Goal: Transaction & Acquisition: Purchase product/service

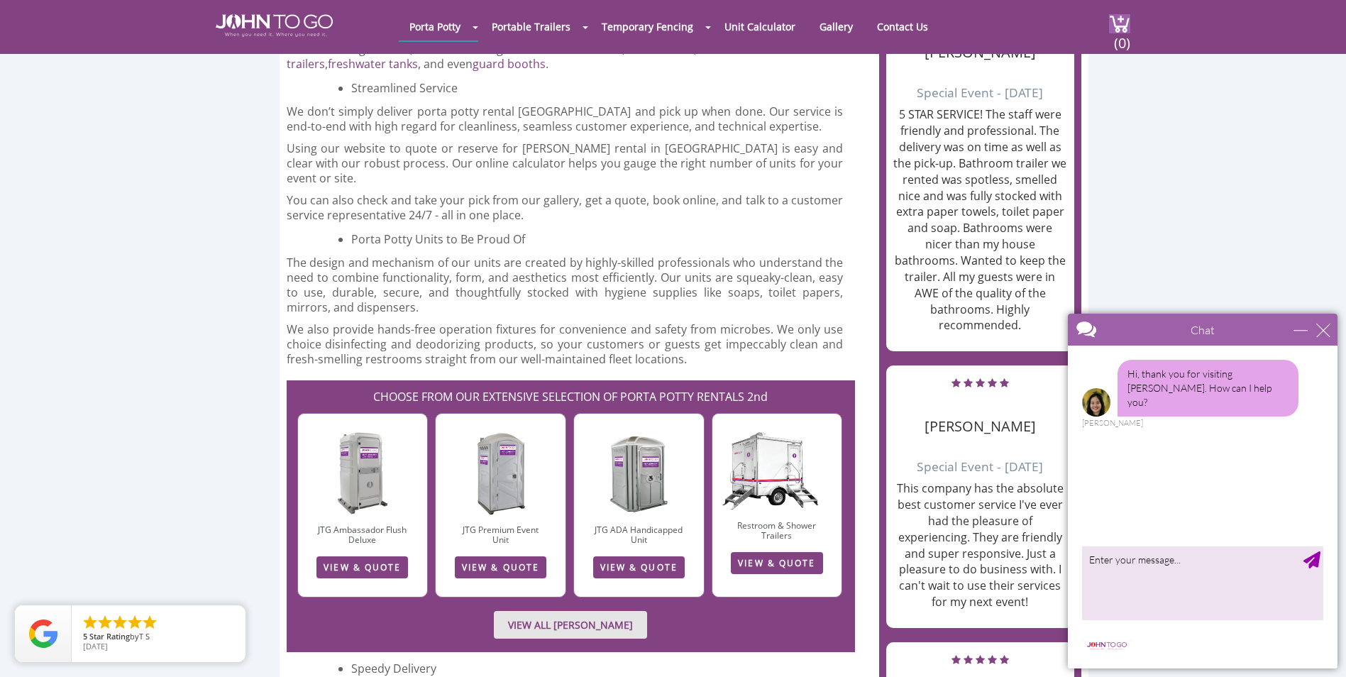
scroll to position [1277, 0]
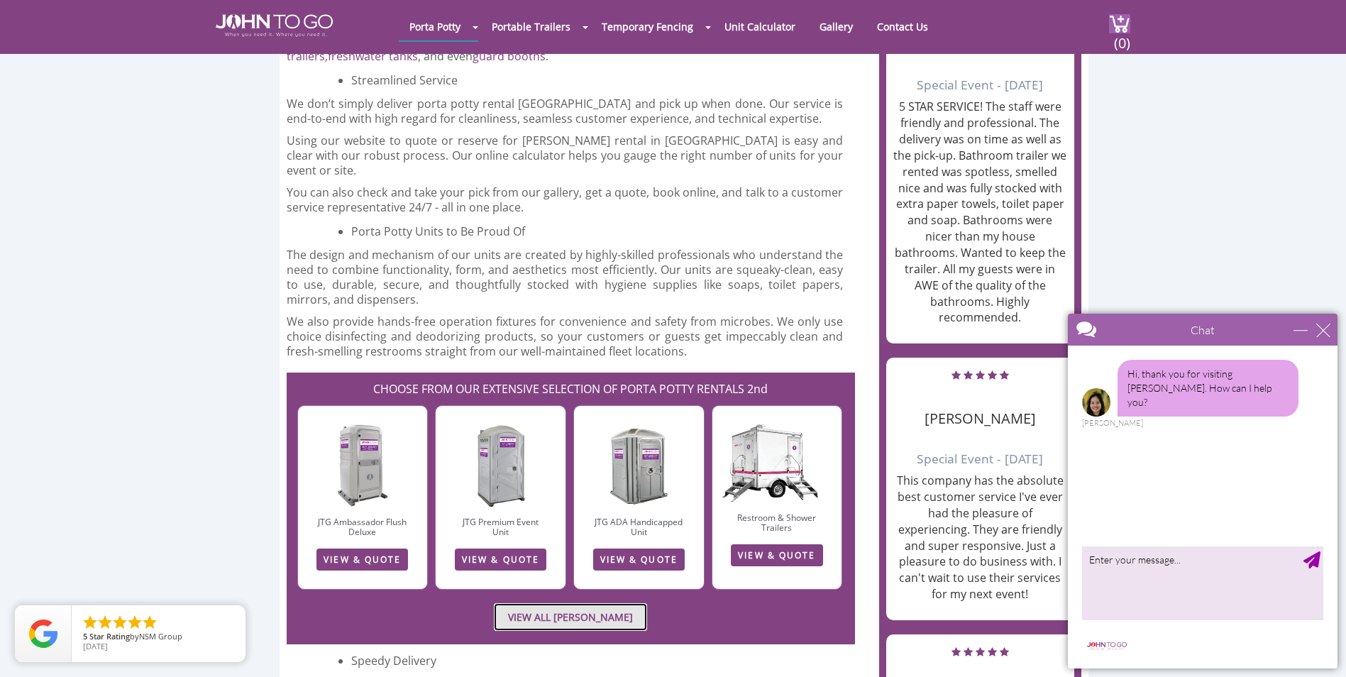
click at [564, 603] on link "VIEW ALL [PERSON_NAME]" at bounding box center [570, 617] width 153 height 28
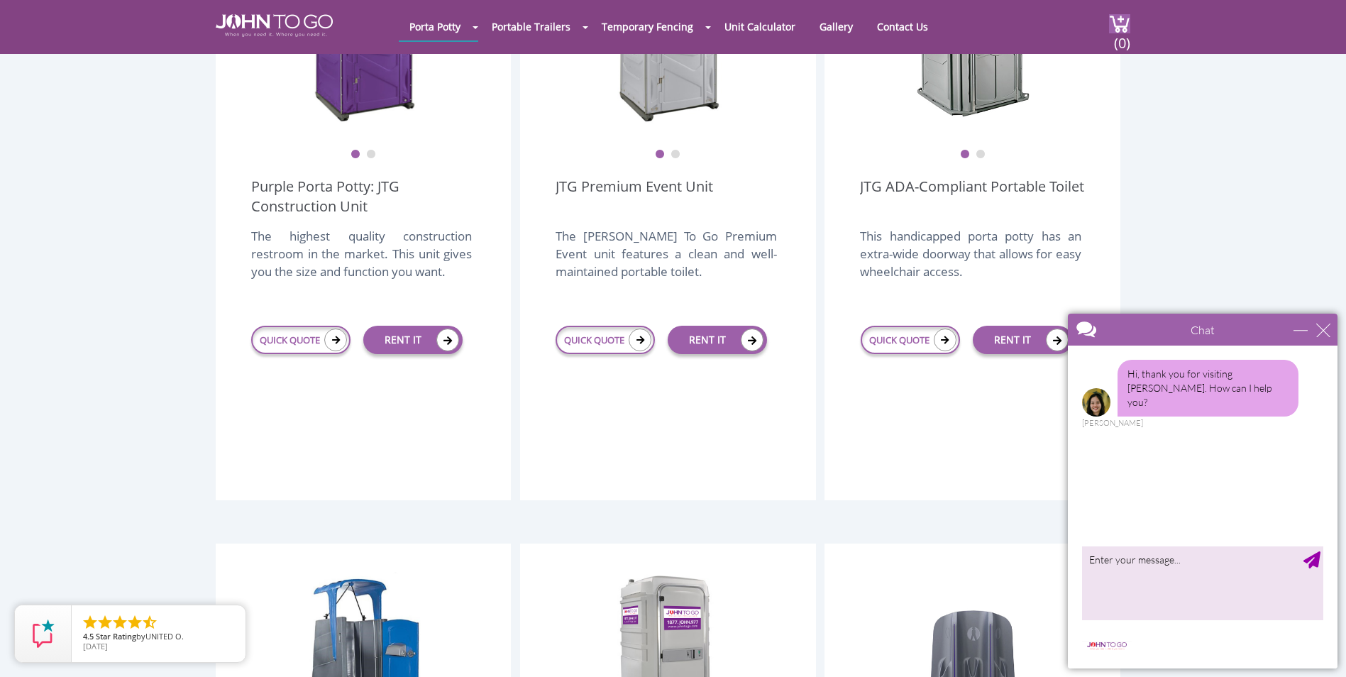
scroll to position [497, 0]
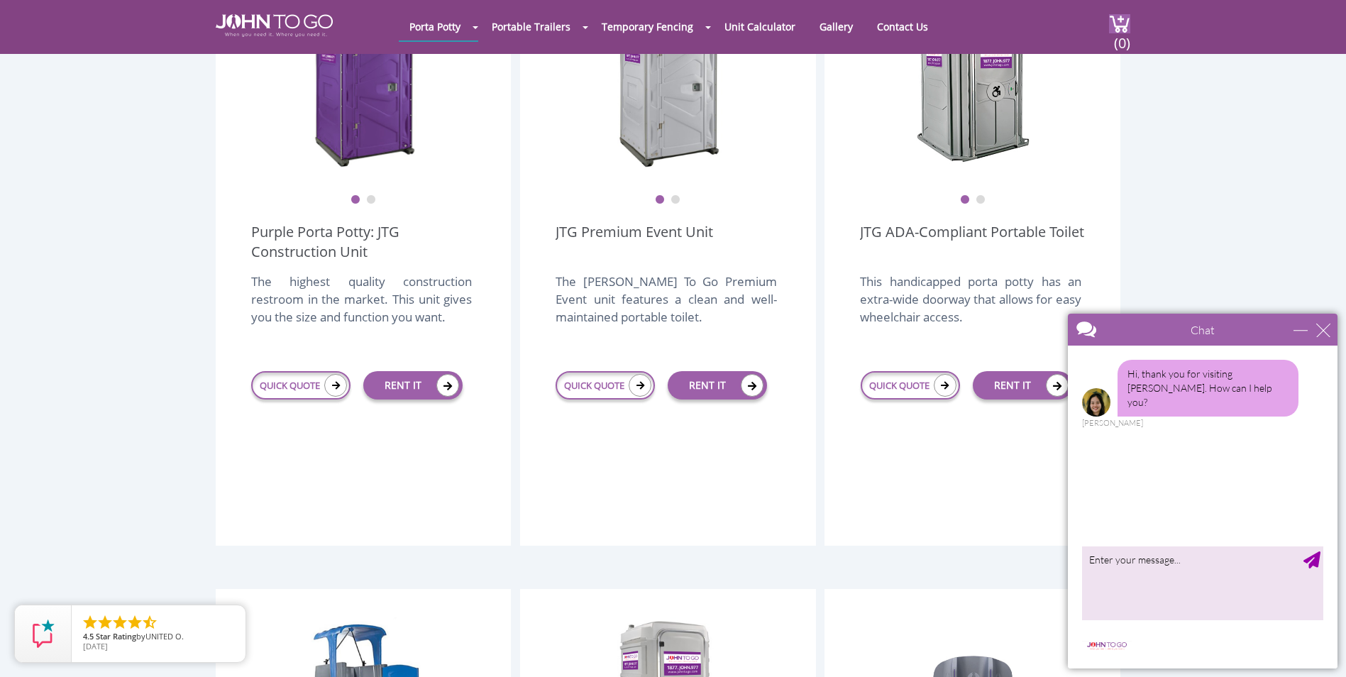
click at [1175, 465] on div "Hi, thank you for visiting John To Go. How can I help you? Anne" at bounding box center [1203, 442] width 270 height 195
click at [1141, 580] on textarea "type your message" at bounding box center [1202, 582] width 241 height 74
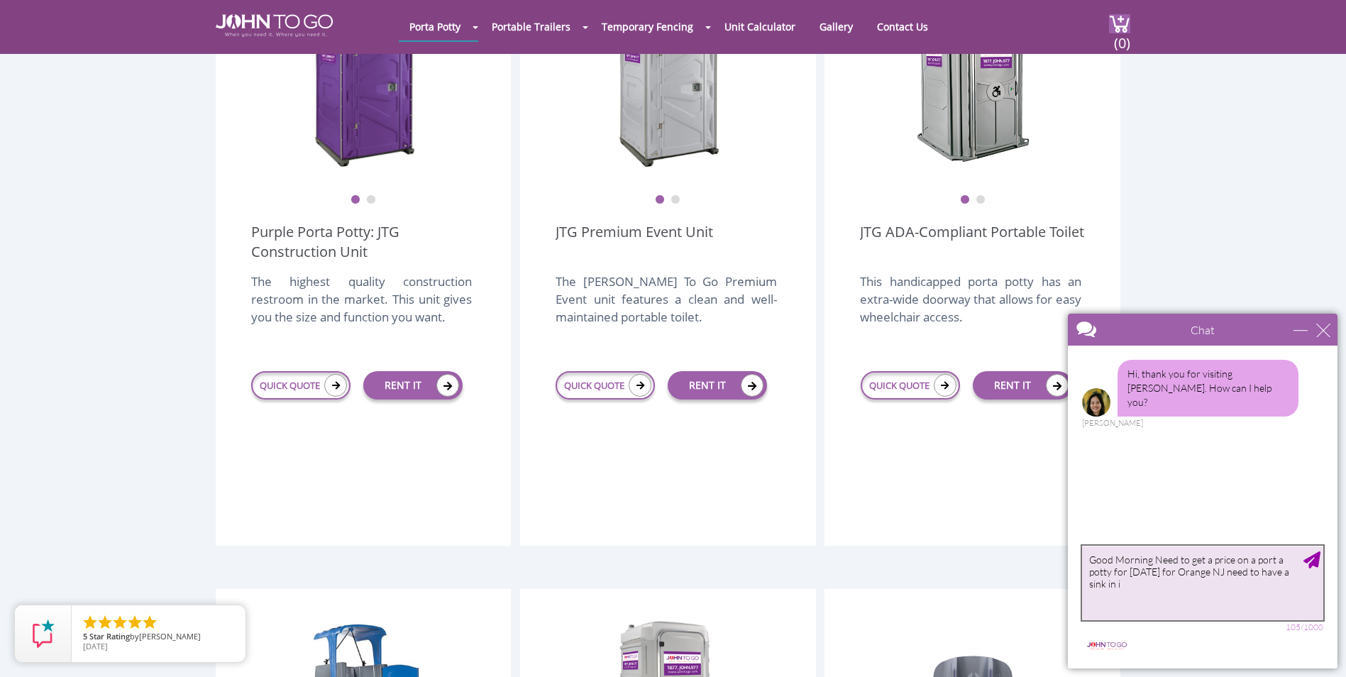
type textarea "Good Morning Need to get a price on a port a potty for August 30th for Orange N…"
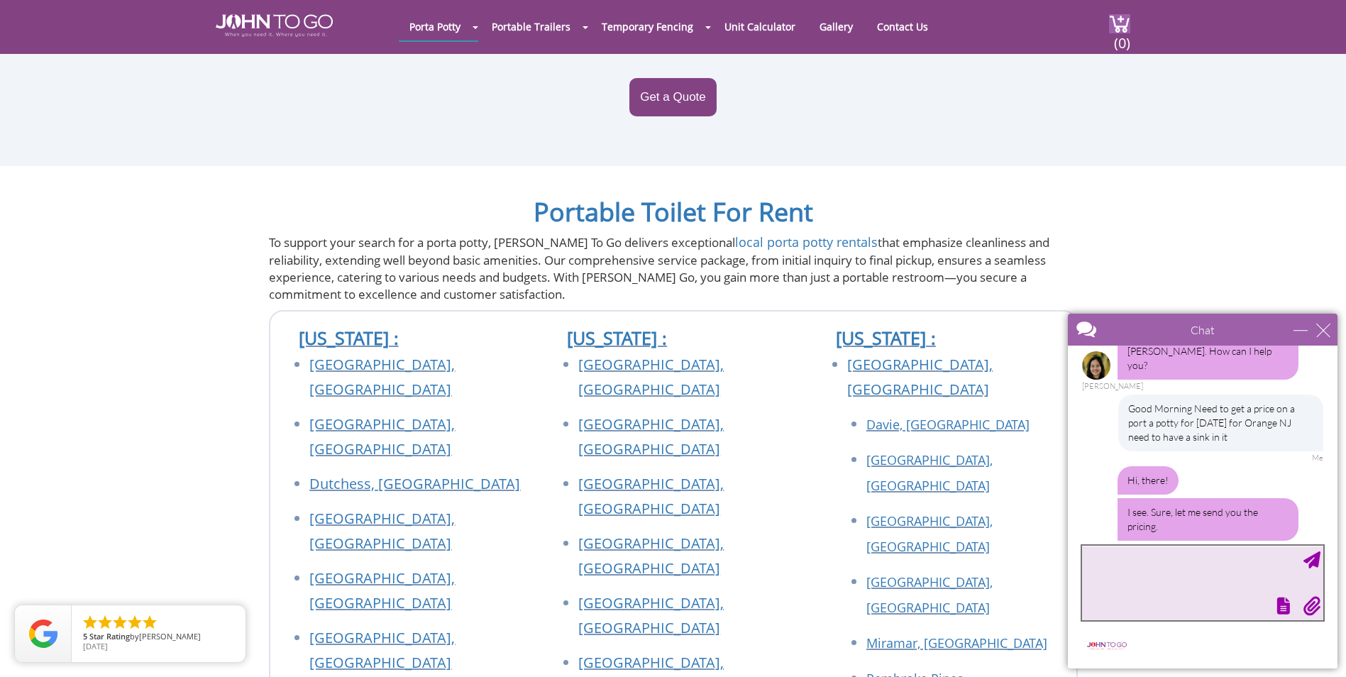
scroll to position [83, 0]
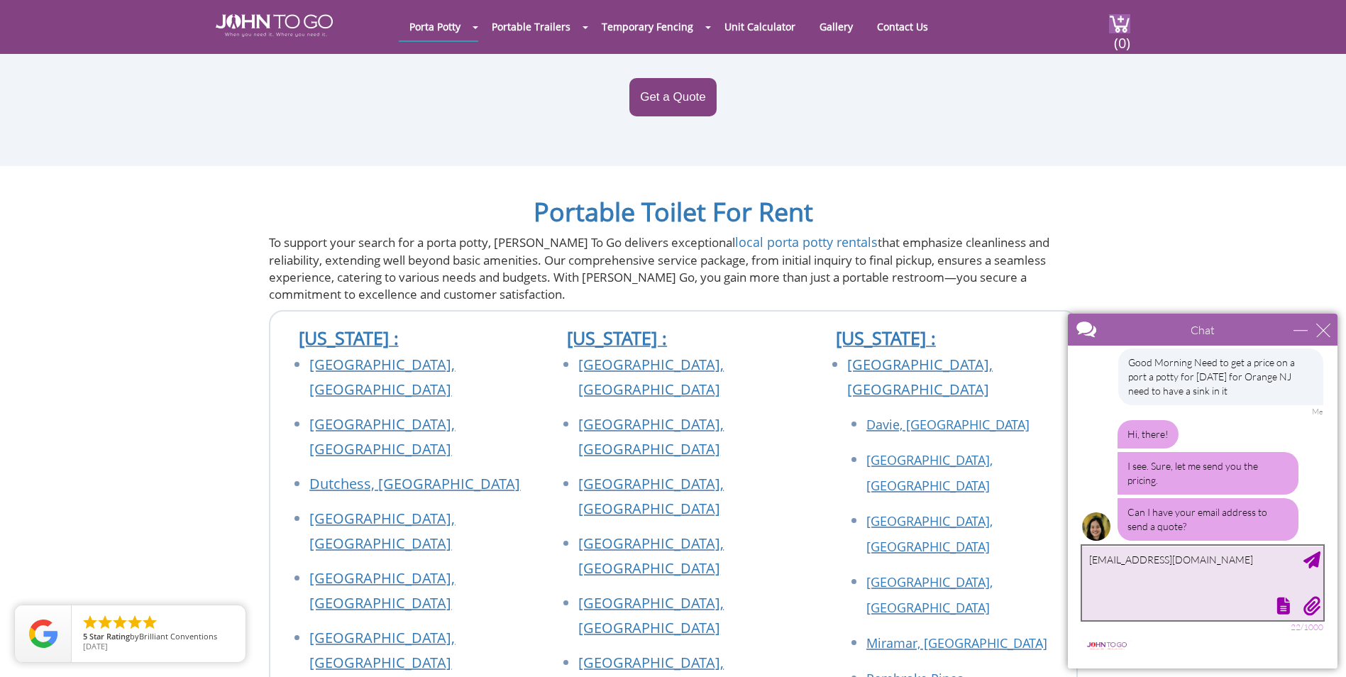
type textarea "reynitamonroe@yahoo.com"
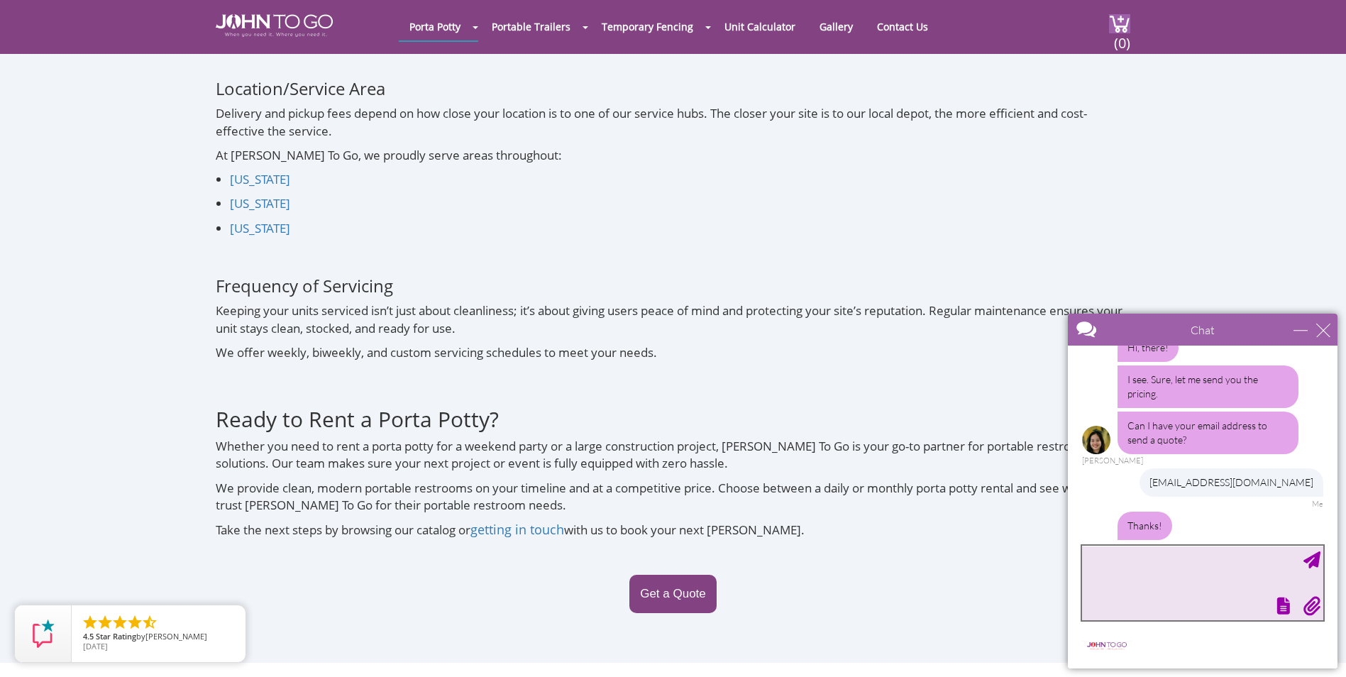
scroll to position [230, 0]
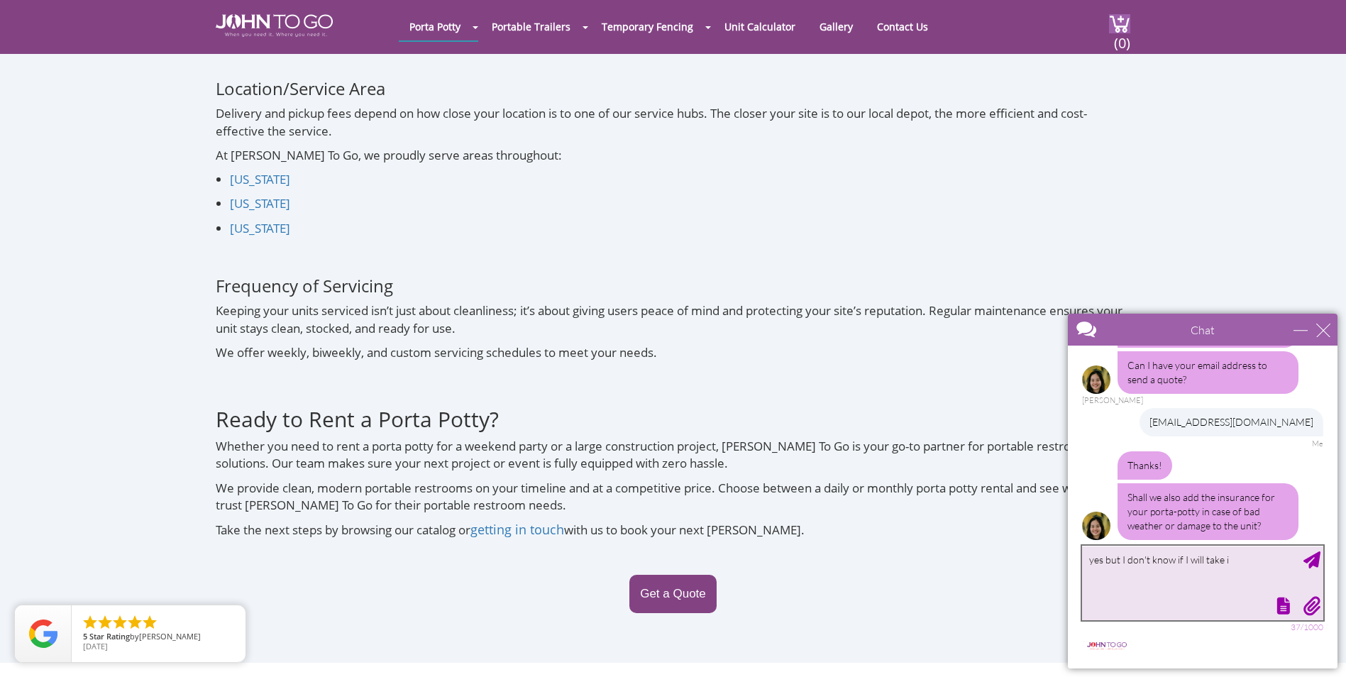
type textarea "yes but I don't know if I will take it"
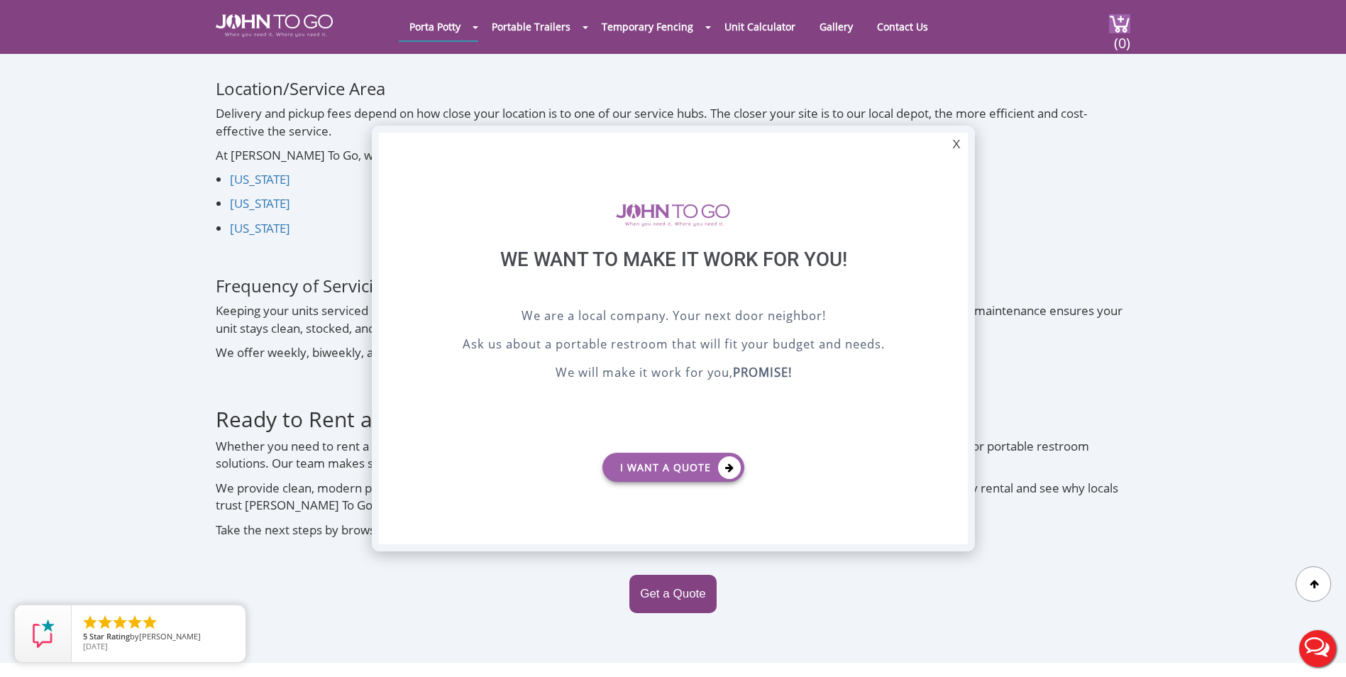
scroll to position [0, 0]
click at [720, 460] on icon at bounding box center [729, 467] width 23 height 23
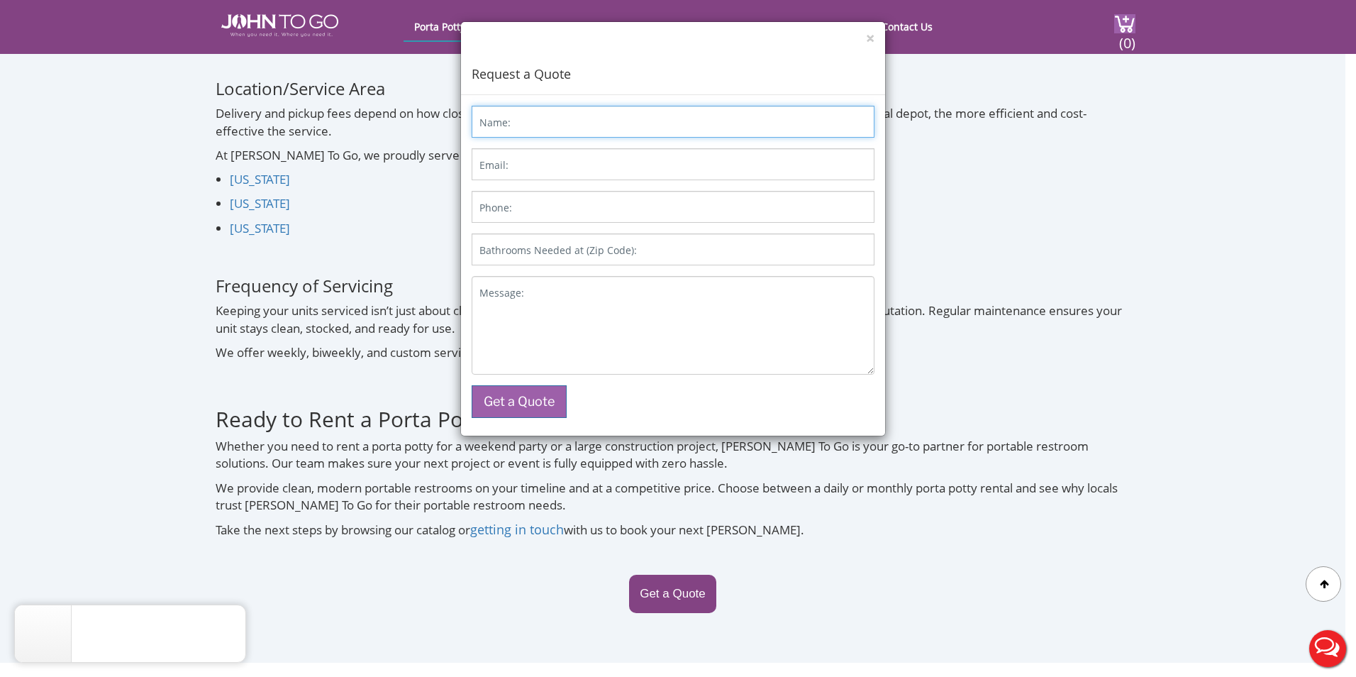
click at [562, 116] on input "Name:" at bounding box center [673, 122] width 403 height 32
type input "reynita"
click at [565, 171] on input "Email:" at bounding box center [673, 164] width 403 height 32
type input "reynitamonroe@yahoo.com"
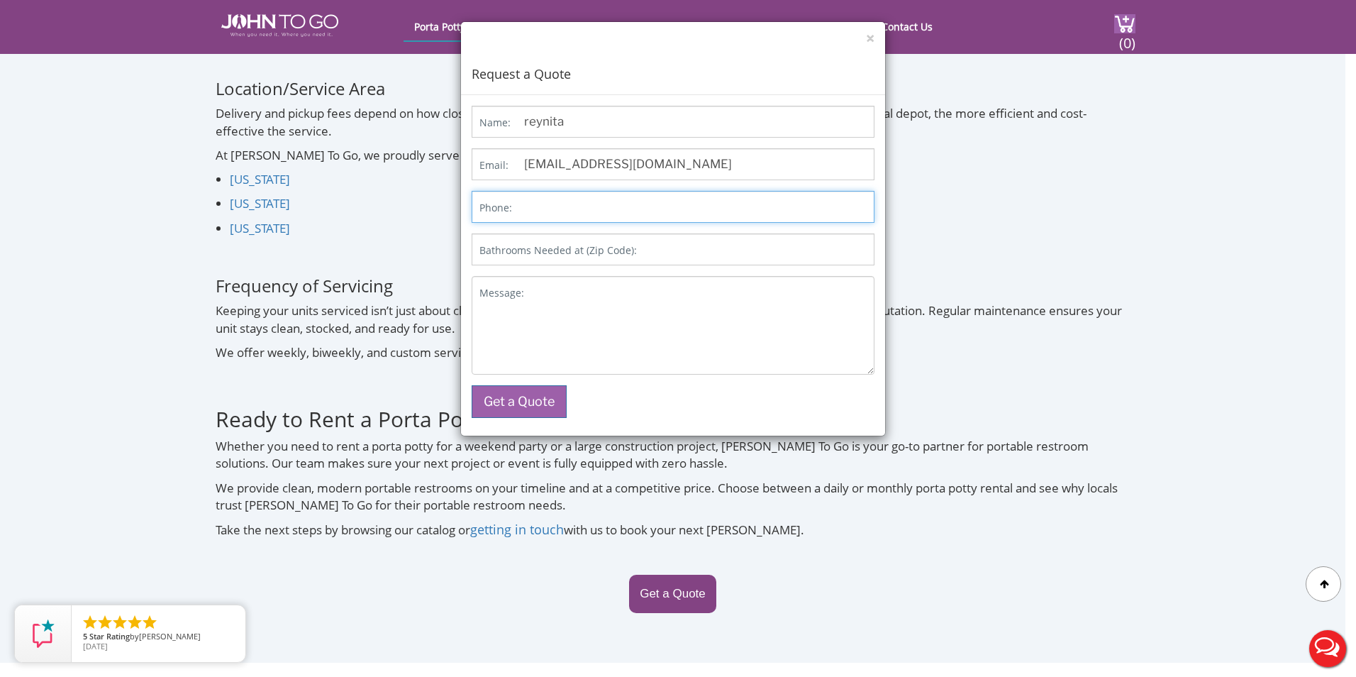
click at [586, 204] on input "Phone:" at bounding box center [673, 207] width 403 height 32
type input "2013140948"
click at [659, 252] on input "Bathrooms Needed at (Zip Code):" at bounding box center [673, 249] width 403 height 32
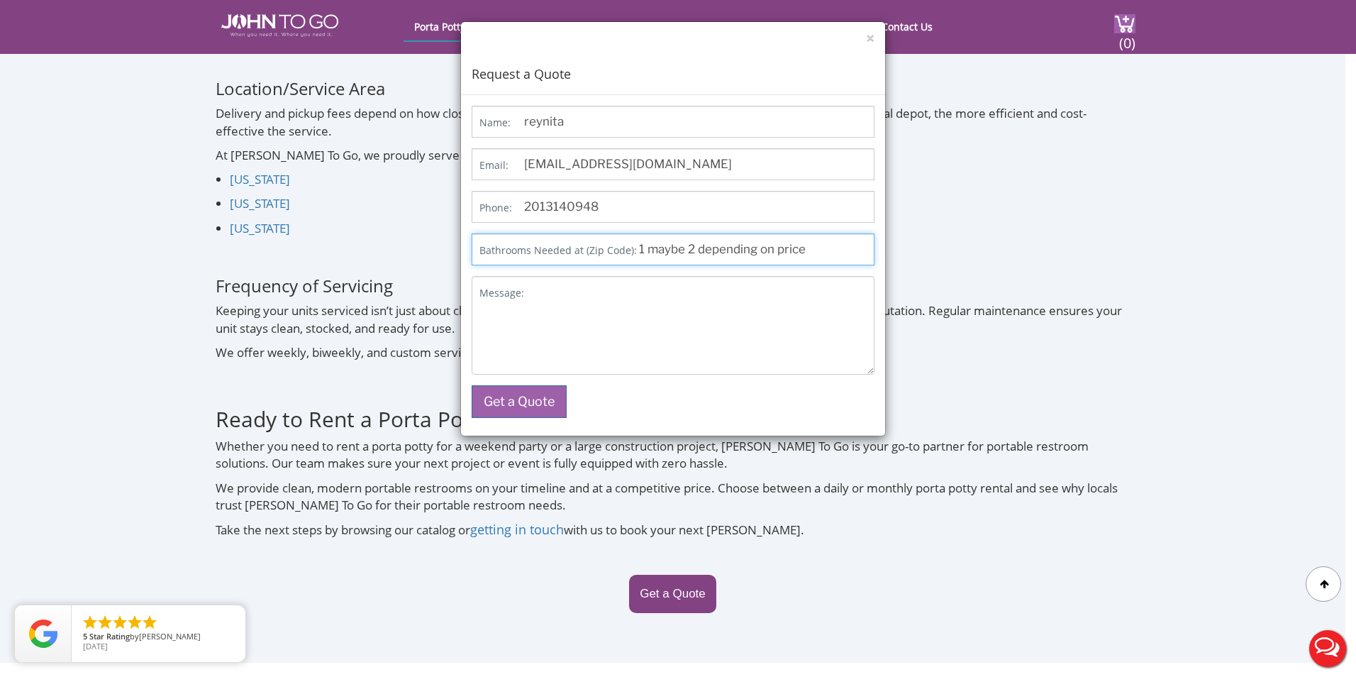
type input "1 maybe 2 depending on price"
click at [584, 327] on textarea "Message:" at bounding box center [673, 325] width 403 height 99
click at [541, 391] on button "Get a Quote" at bounding box center [519, 401] width 95 height 33
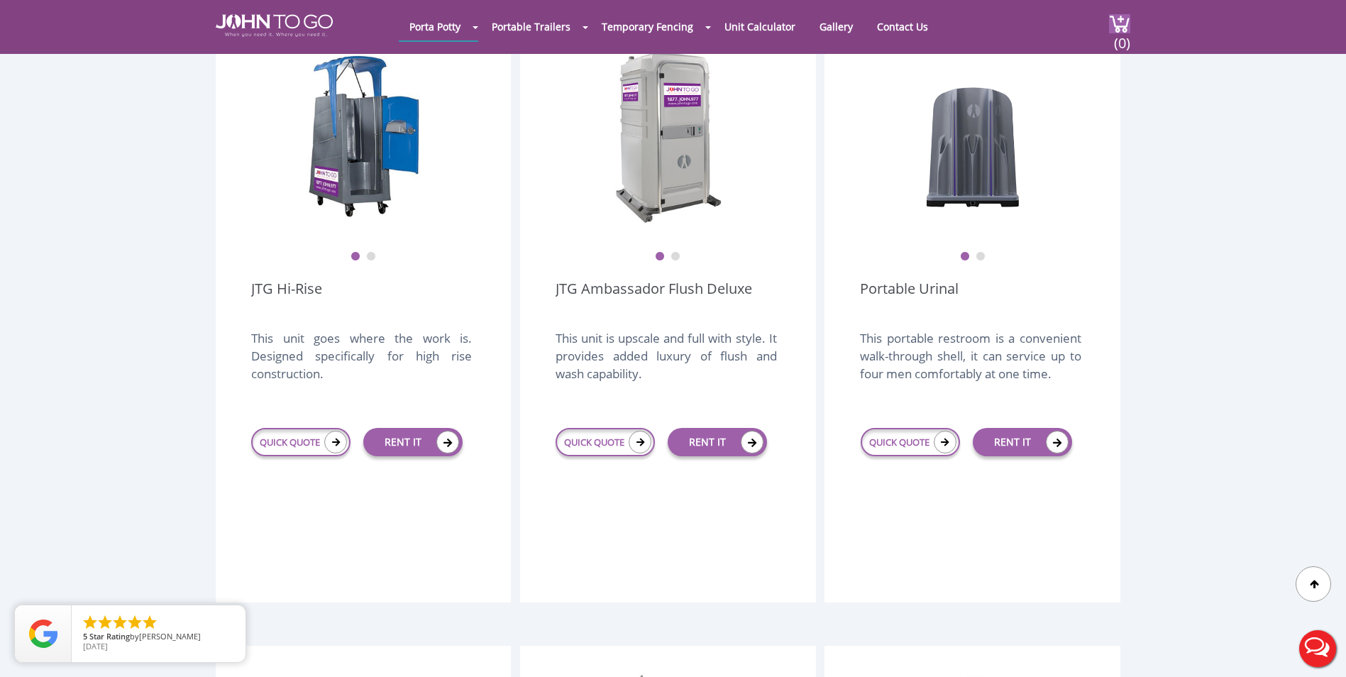
scroll to position [1135, 0]
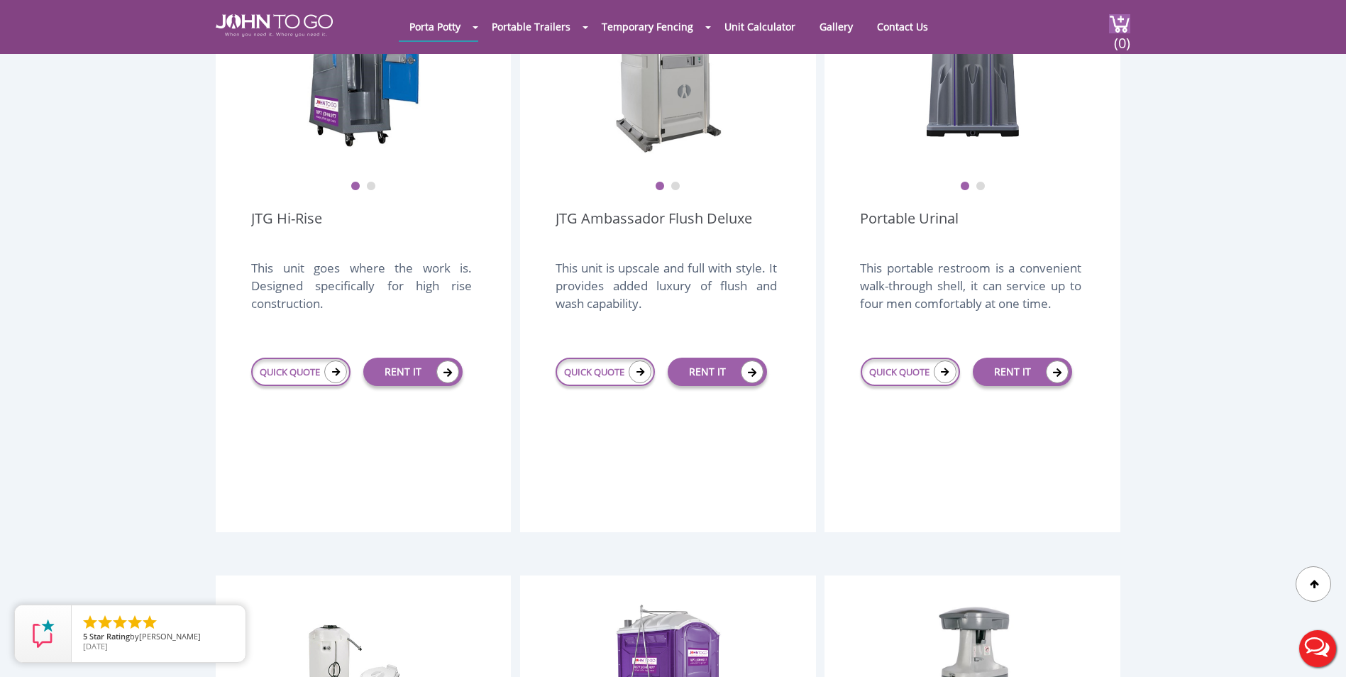
click at [671, 182] on button "2" at bounding box center [675, 187] width 10 height 10
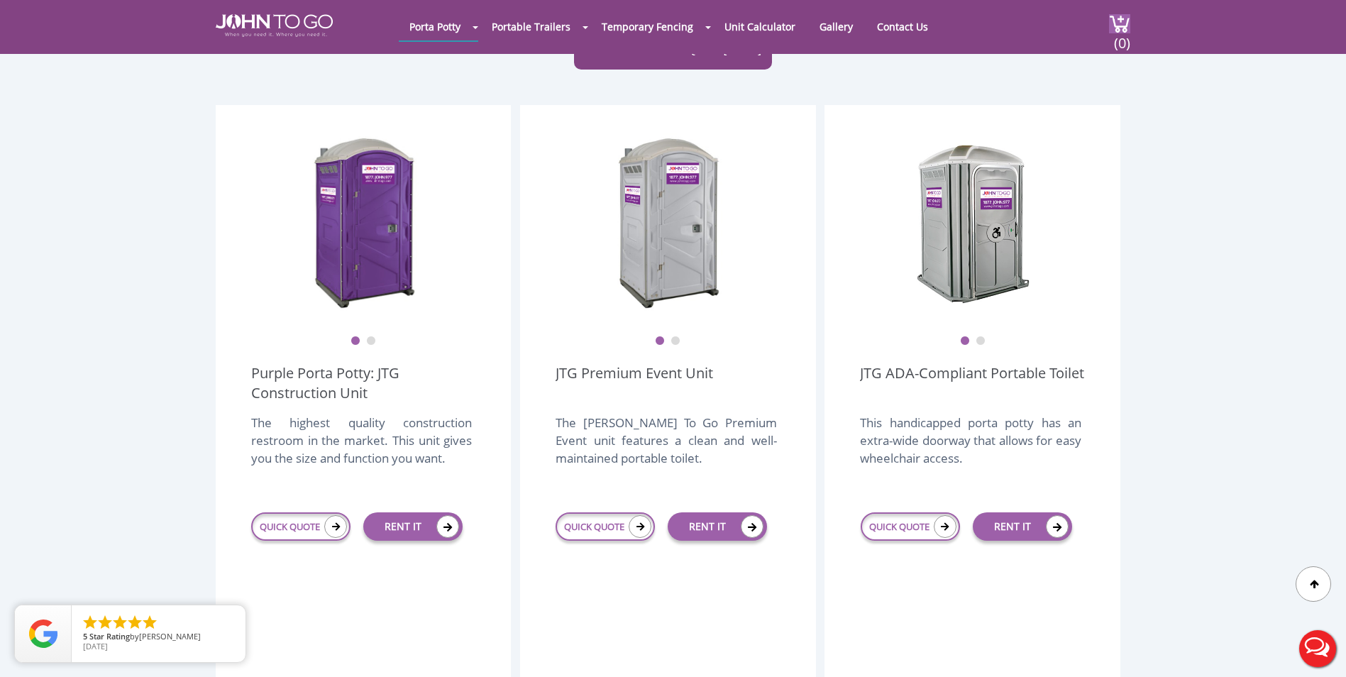
scroll to position [355, 0]
click at [676, 337] on button "2" at bounding box center [675, 342] width 10 height 10
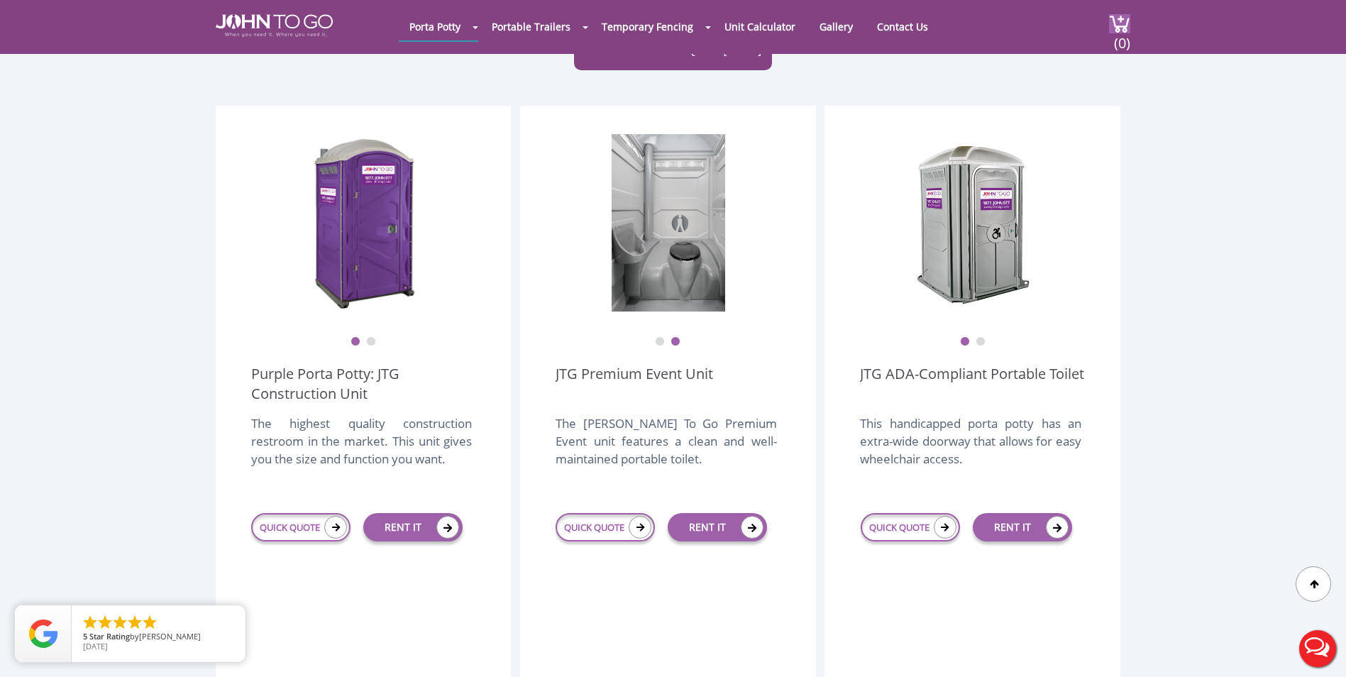
click at [978, 337] on button "2" at bounding box center [980, 342] width 10 height 10
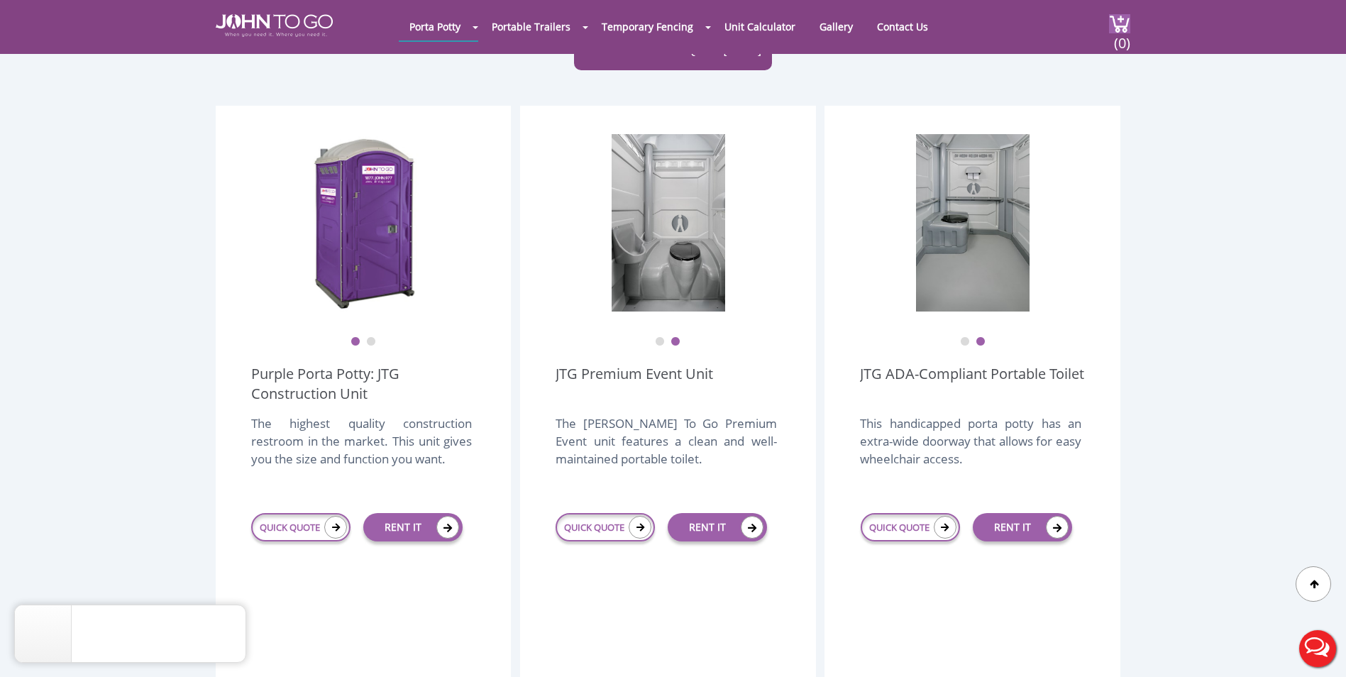
click at [375, 337] on button "2" at bounding box center [371, 342] width 10 height 10
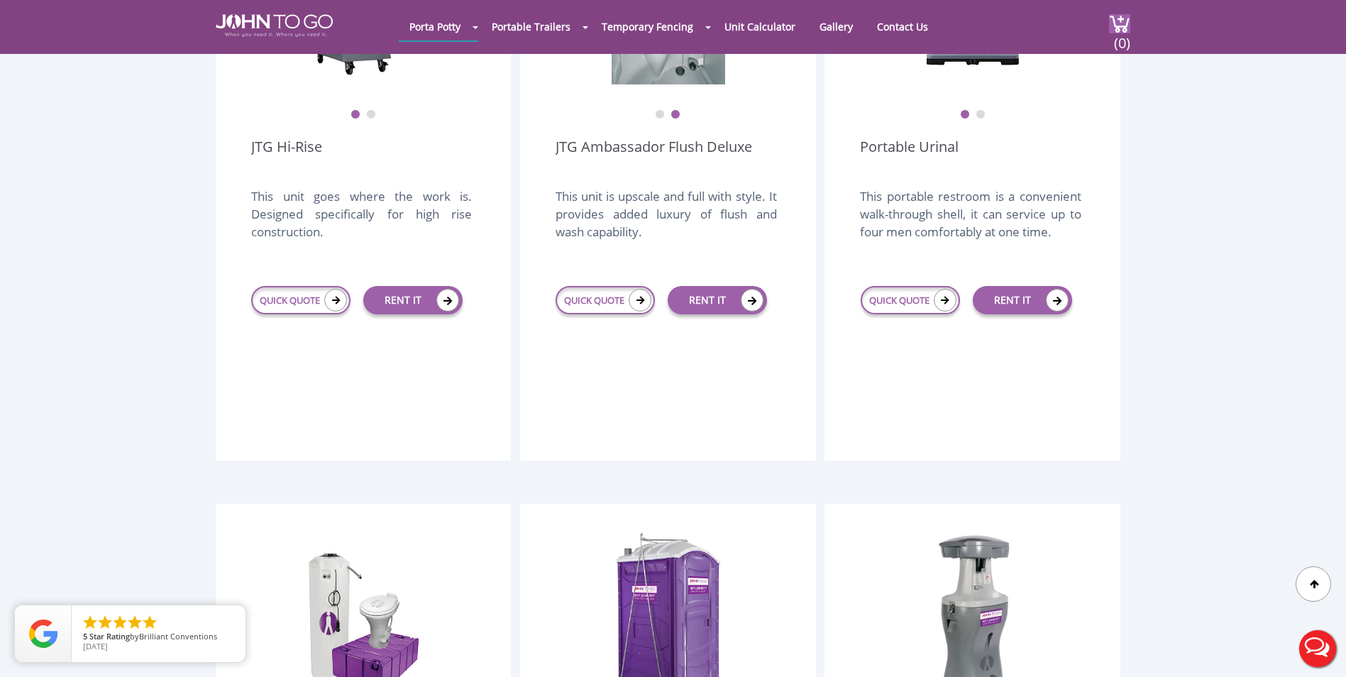
scroll to position [1206, 0]
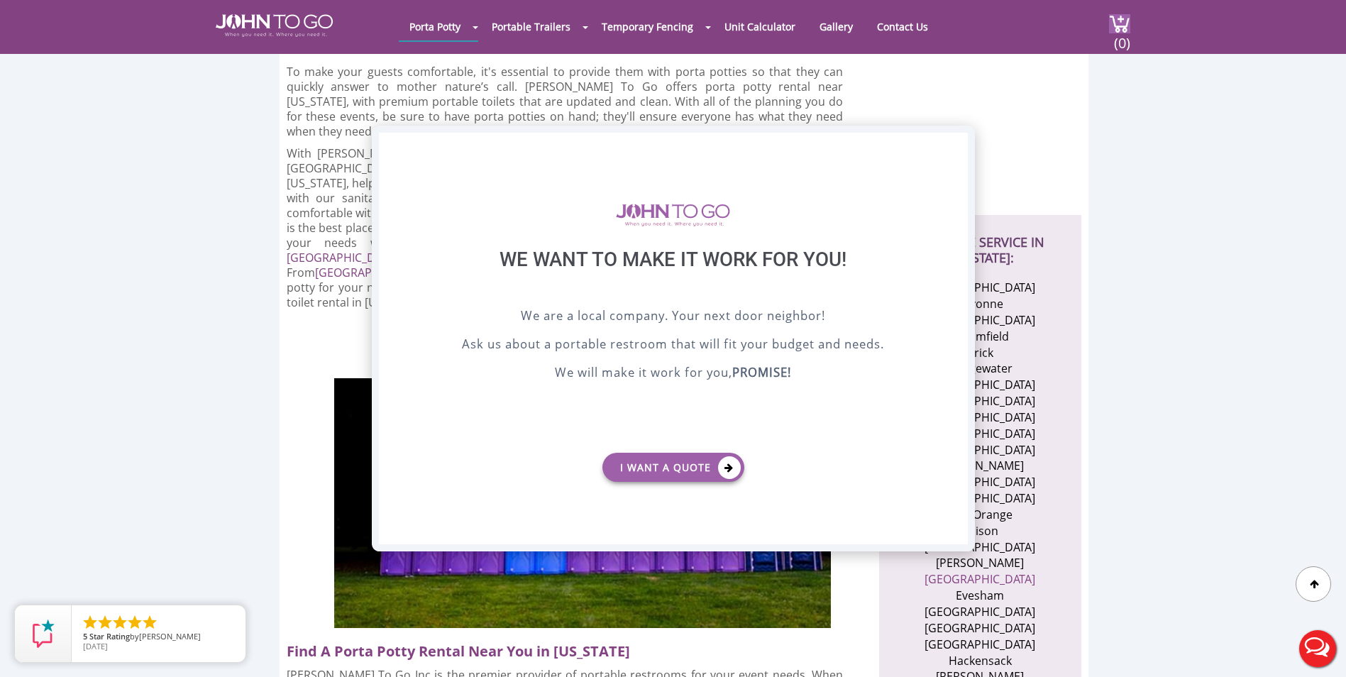
click at [955, 145] on div "X" at bounding box center [956, 145] width 22 height 24
